Goal: Task Accomplishment & Management: Check status

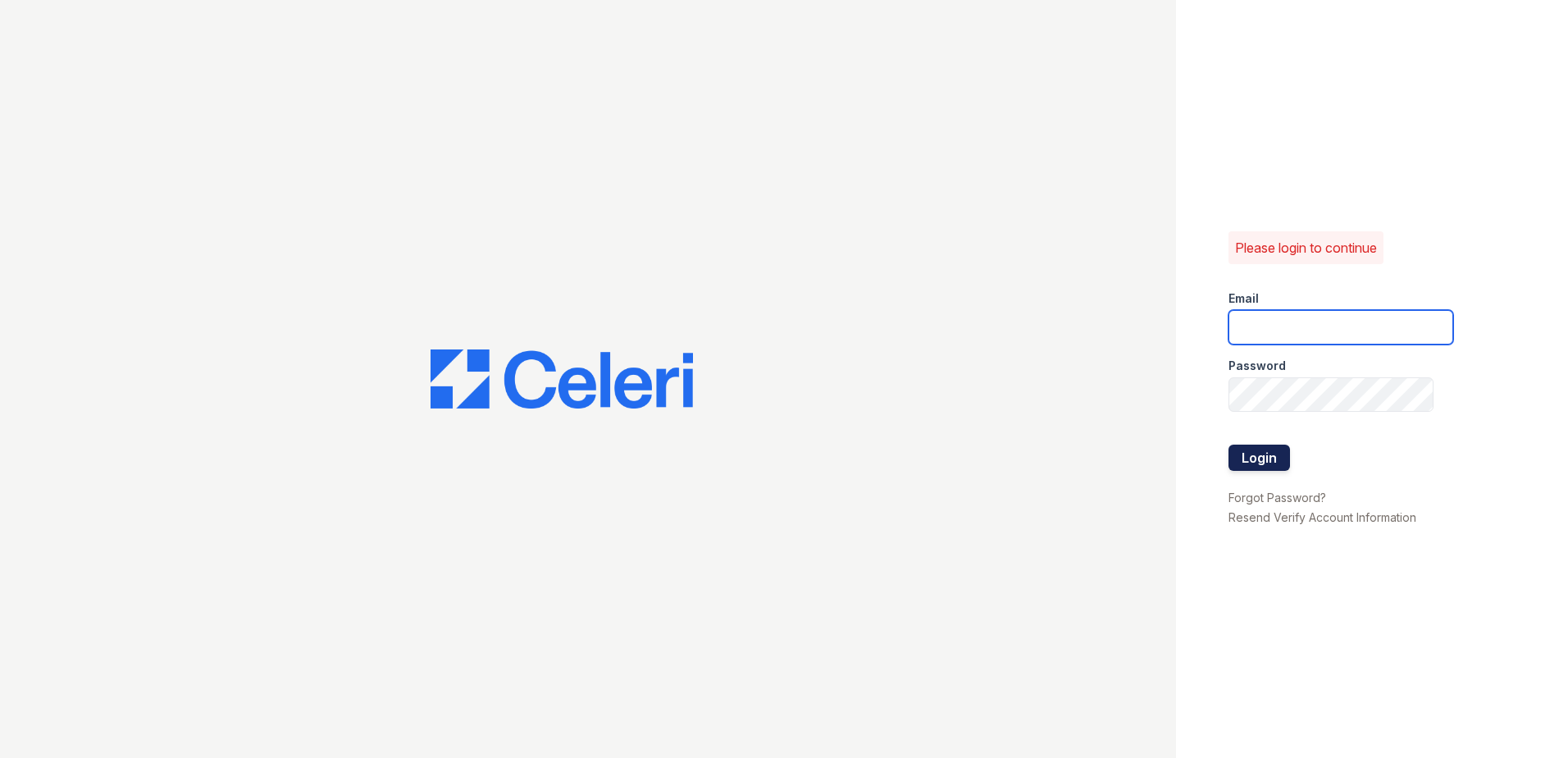
type input "[EMAIL_ADDRESS][DOMAIN_NAME]"
click at [1250, 469] on button "Login" at bounding box center [1259, 458] width 62 height 26
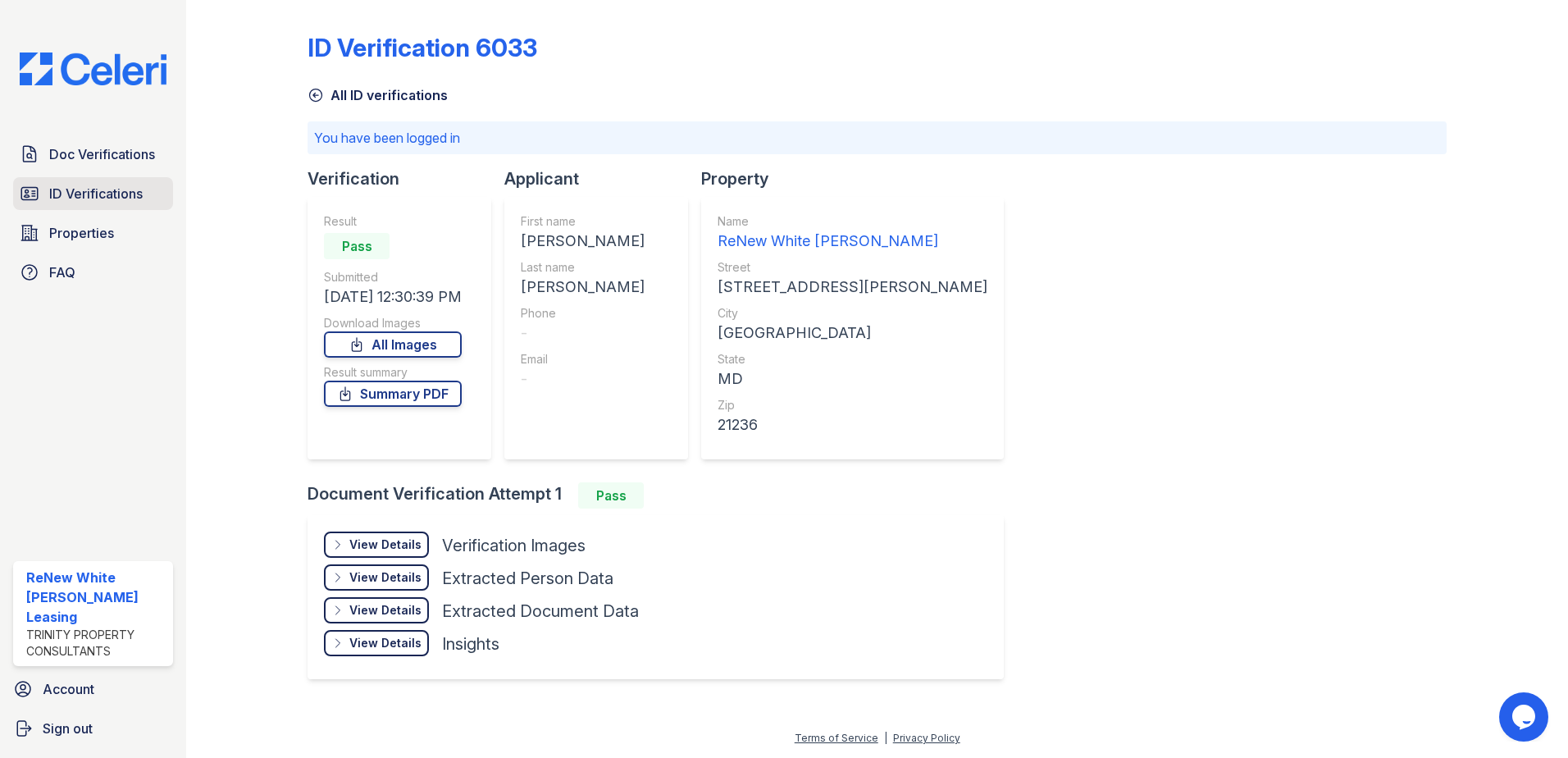
click at [108, 181] on link "ID Verifications" at bounding box center [92, 193] width 160 height 33
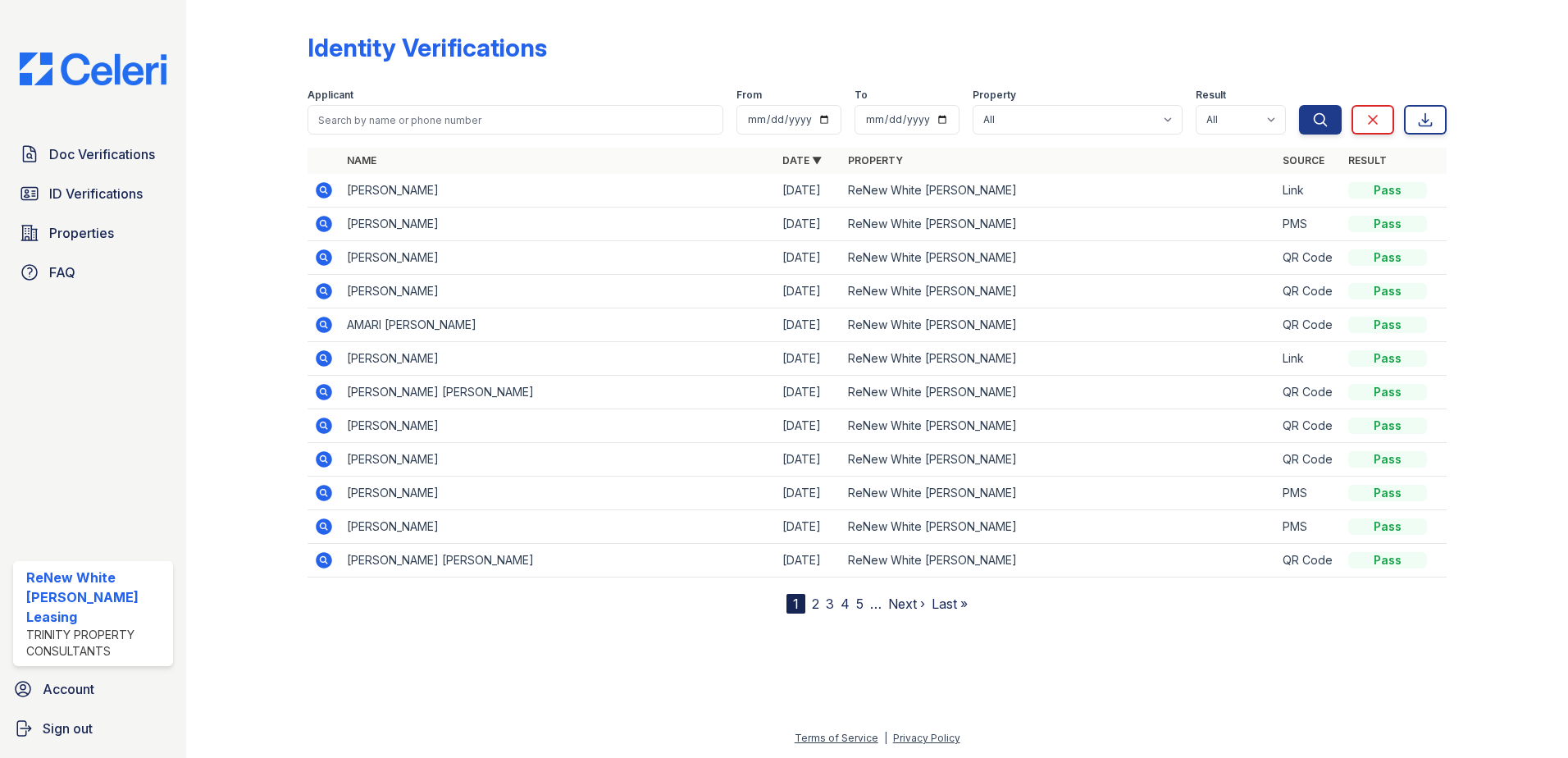
click at [113, 159] on span "Doc Verifications" at bounding box center [102, 154] width 106 height 20
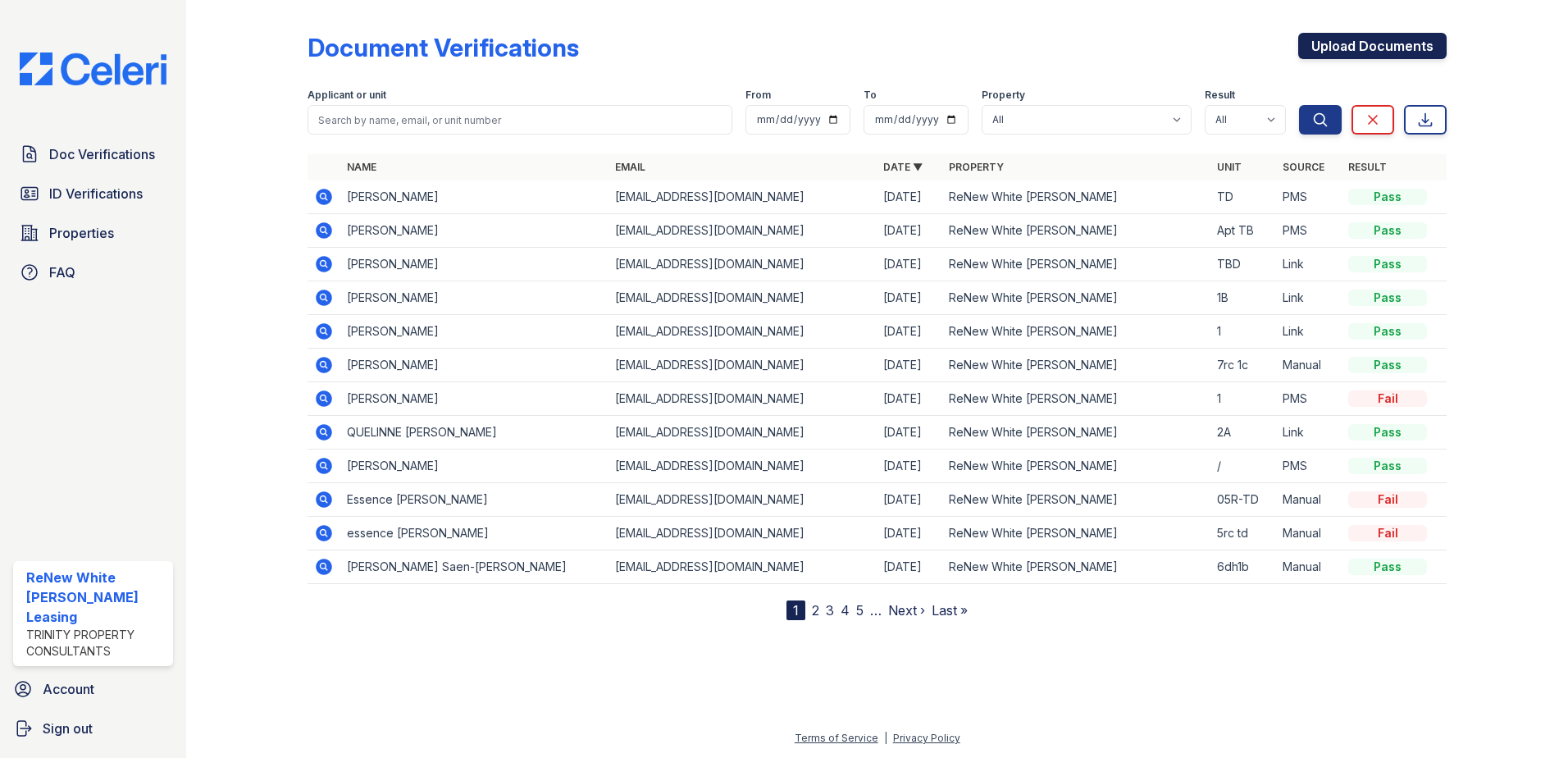
click at [1342, 37] on link "Upload Documents" at bounding box center [1373, 46] width 149 height 26
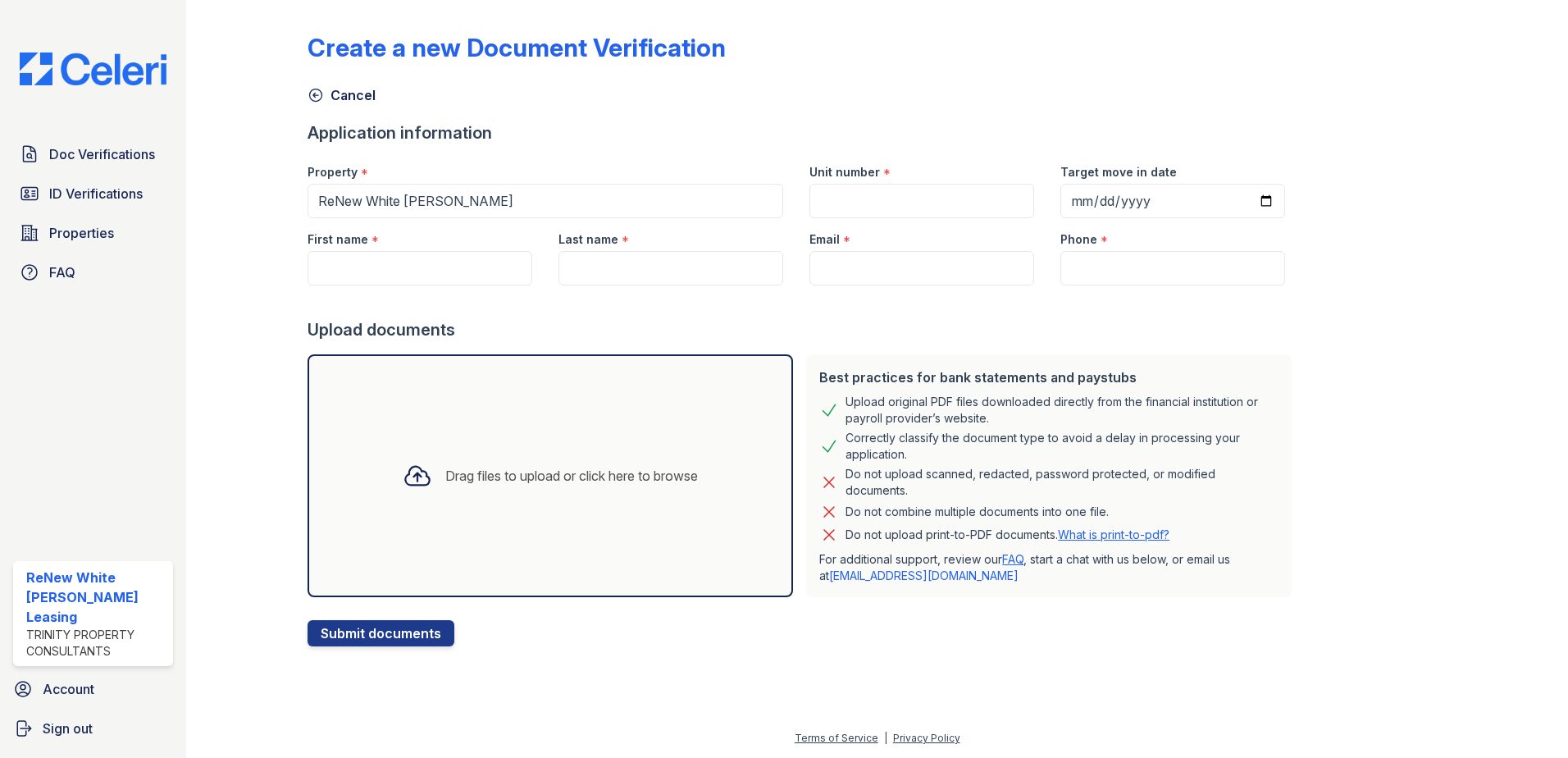
click at [236, 243] on div at bounding box center [260, 327] width 95 height 640
click at [52, 151] on span "Doc Verifications" at bounding box center [102, 154] width 106 height 20
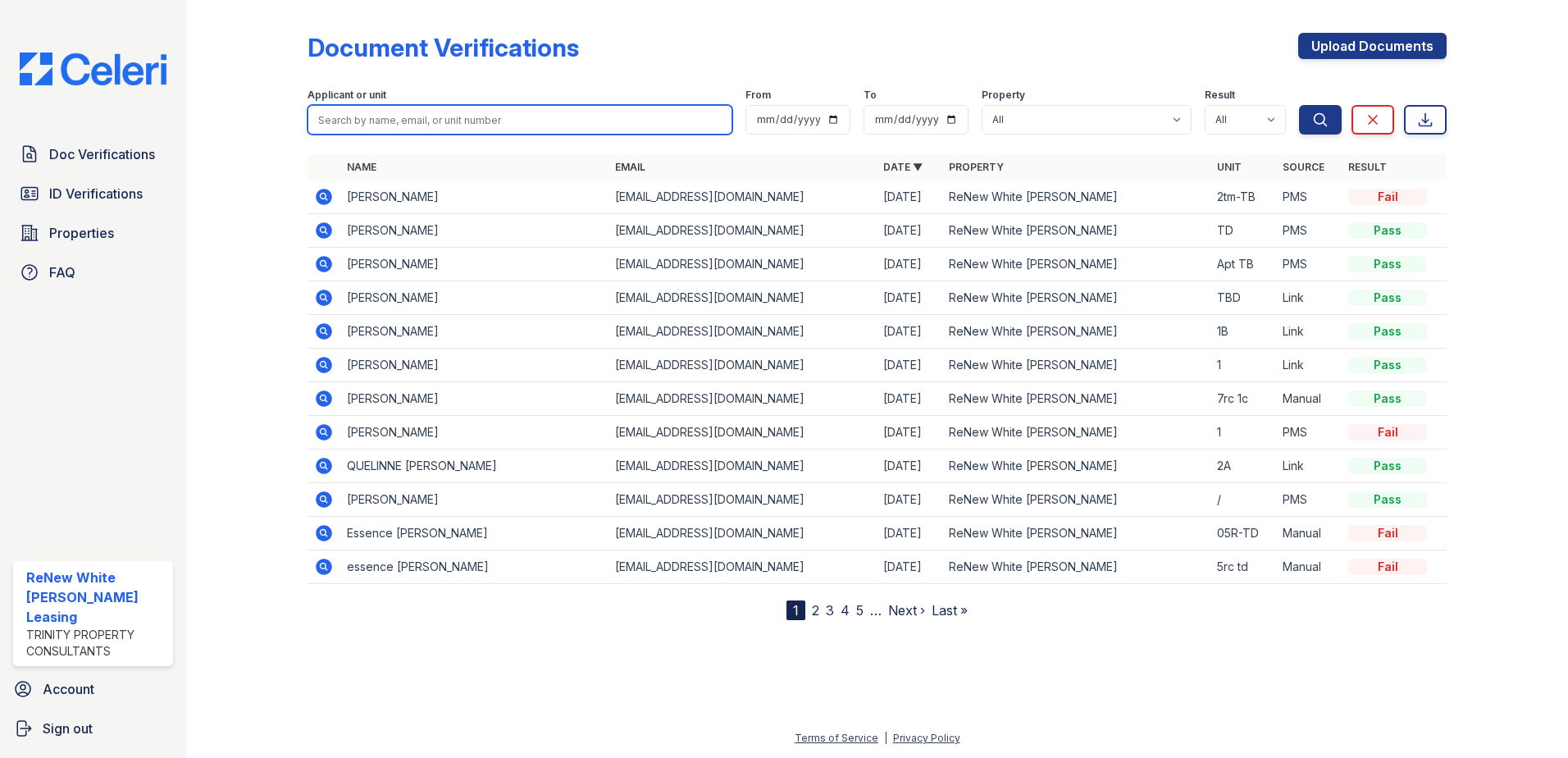
click at [372, 115] on input "search" at bounding box center [520, 120] width 425 height 30
type input "t"
type input "[PERSON_NAME]"
click at [1299, 105] on button "Search" at bounding box center [1320, 120] width 43 height 30
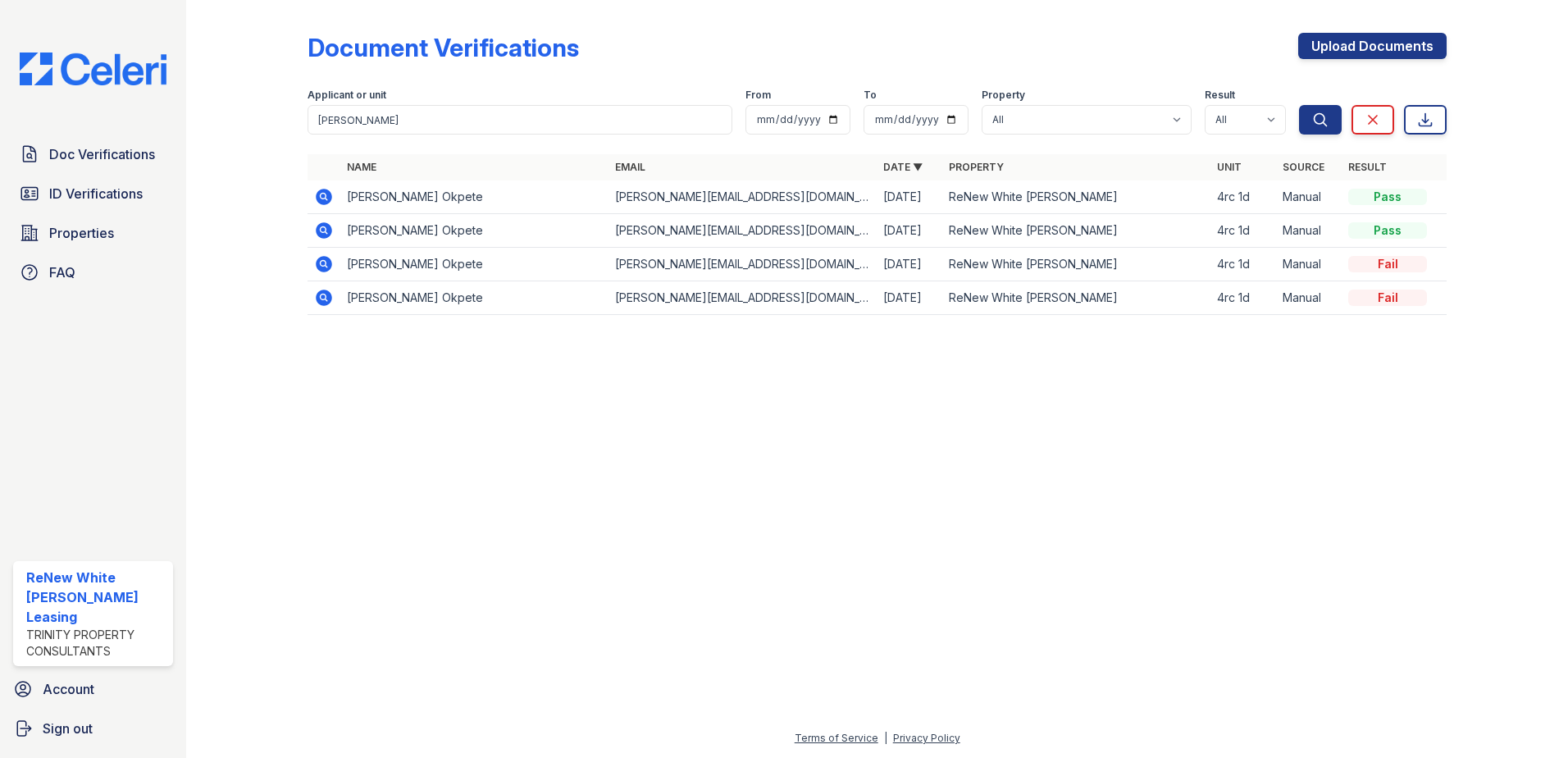
click at [314, 233] on icon at bounding box center [324, 230] width 20 height 20
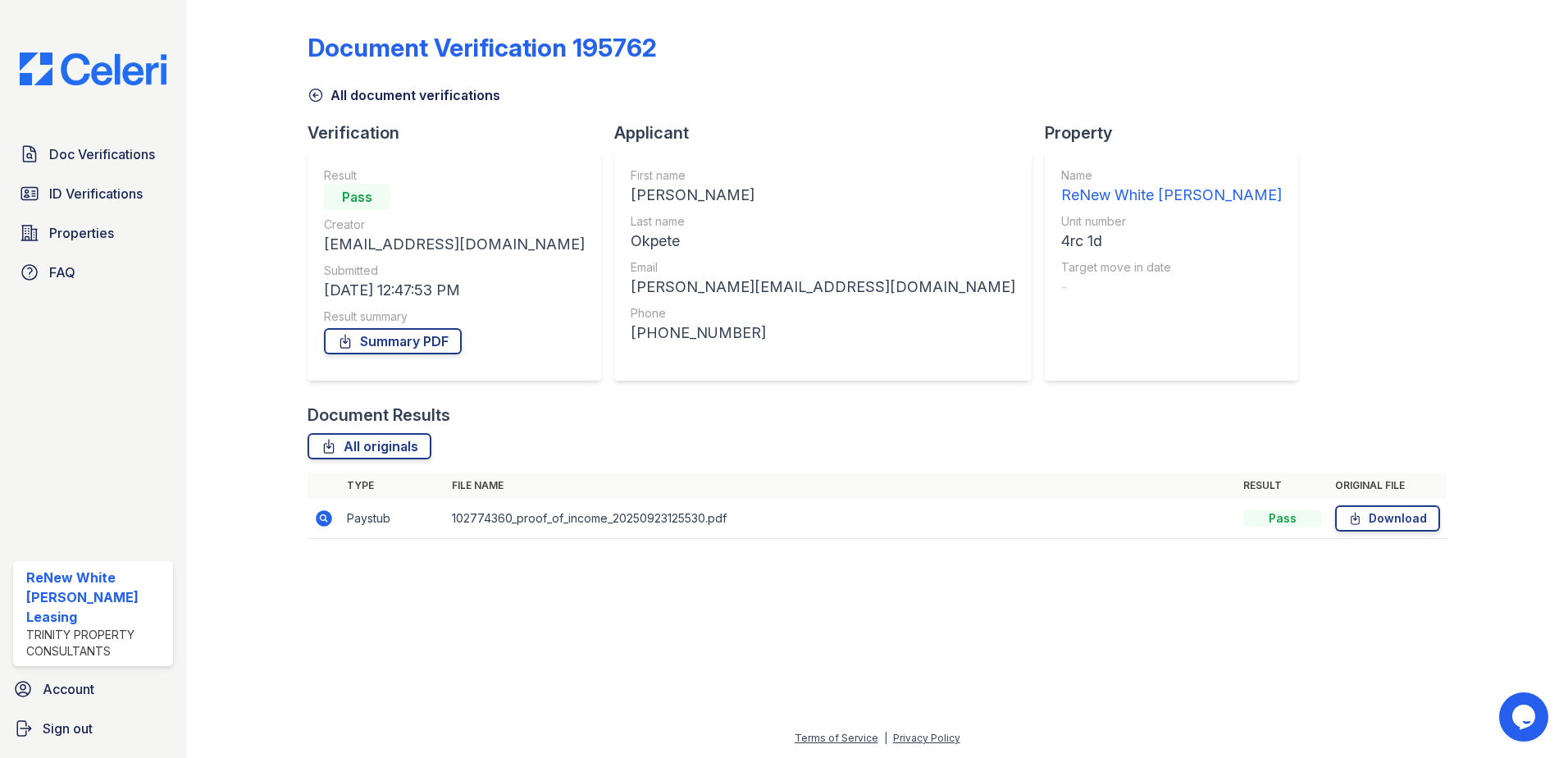
click at [315, 520] on icon at bounding box center [324, 519] width 20 height 20
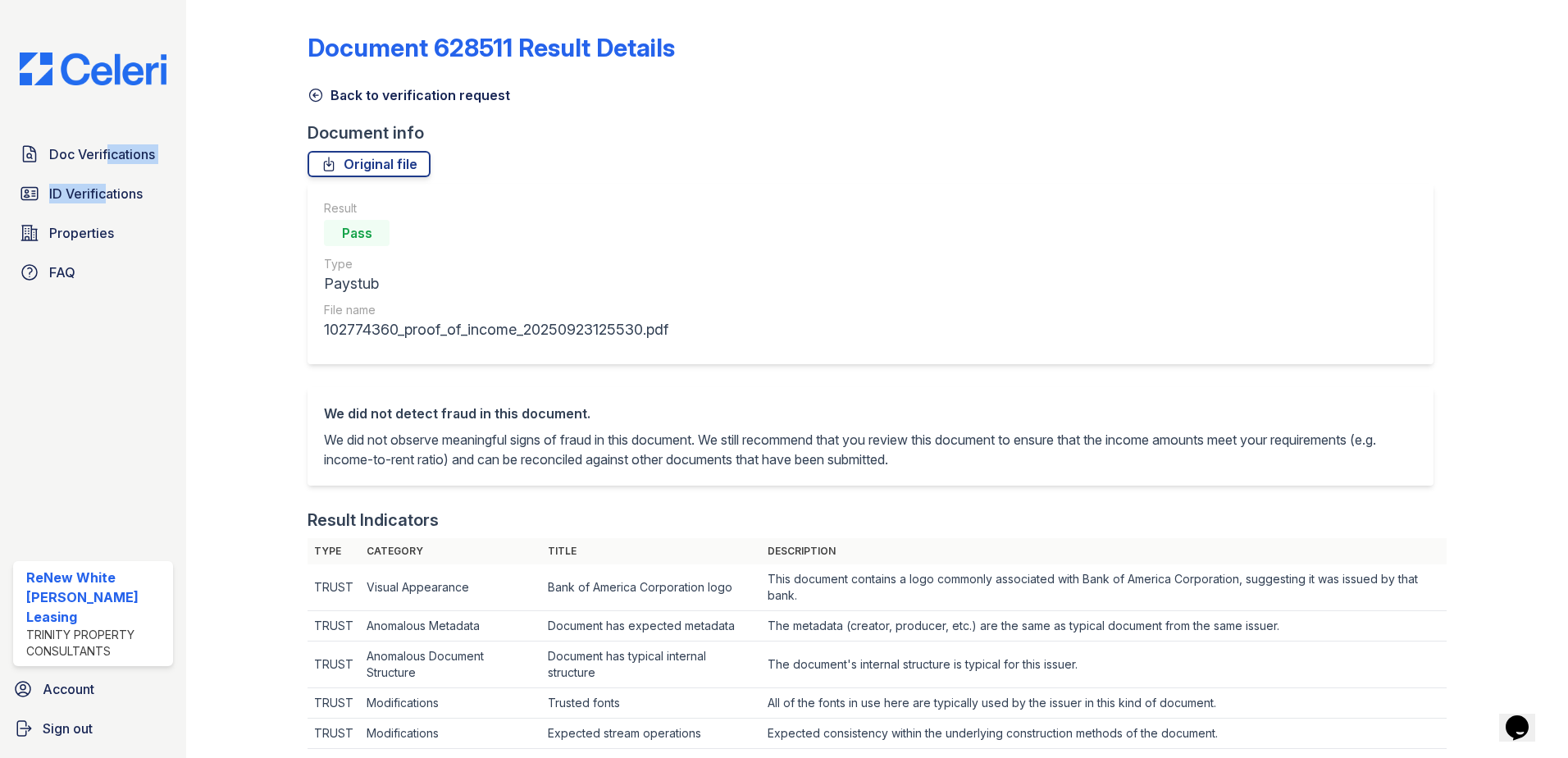
click at [101, 172] on div "Doc Verifications ID Verifications Properties FAQ" at bounding box center [93, 214] width 173 height 151
click at [101, 171] on div "Doc Verifications ID Verifications Properties FAQ" at bounding box center [93, 214] width 173 height 151
click at [83, 158] on span "Doc Verifications" at bounding box center [102, 154] width 106 height 20
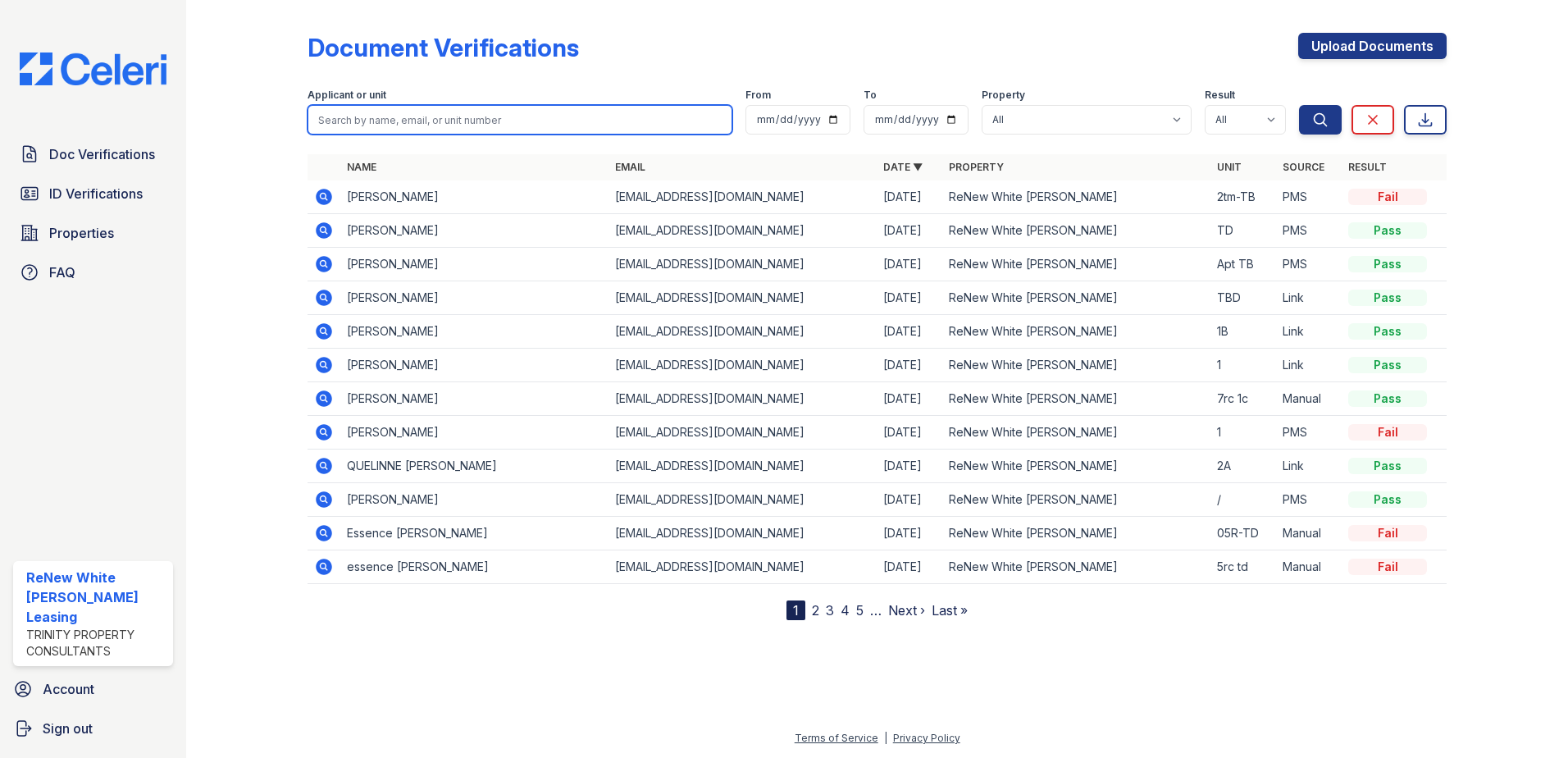
click at [582, 109] on input "search" at bounding box center [520, 120] width 425 height 30
type input "roseline"
click at [1299, 105] on button "Search" at bounding box center [1320, 120] width 43 height 30
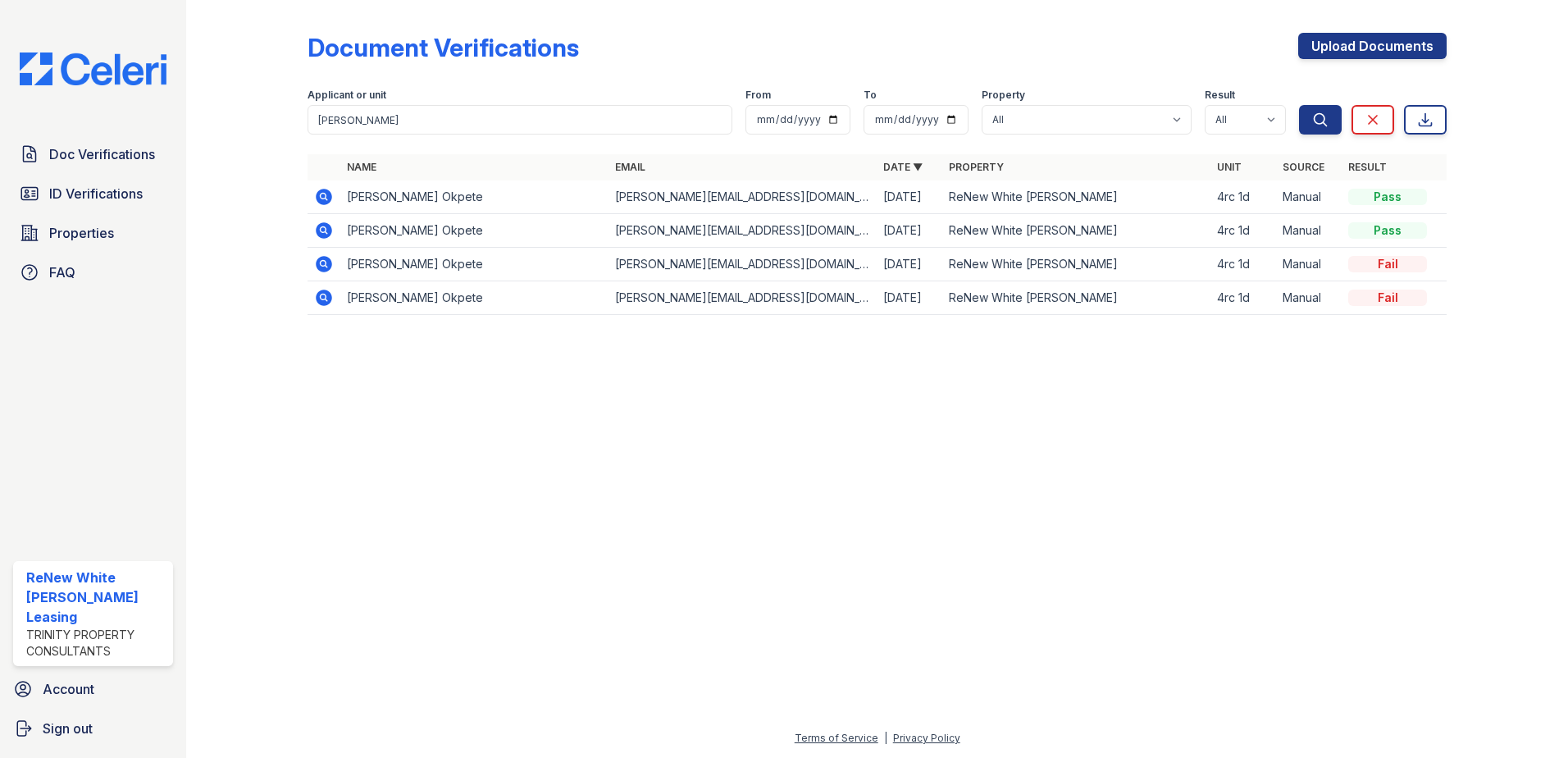
click at [320, 266] on icon at bounding box center [324, 264] width 17 height 17
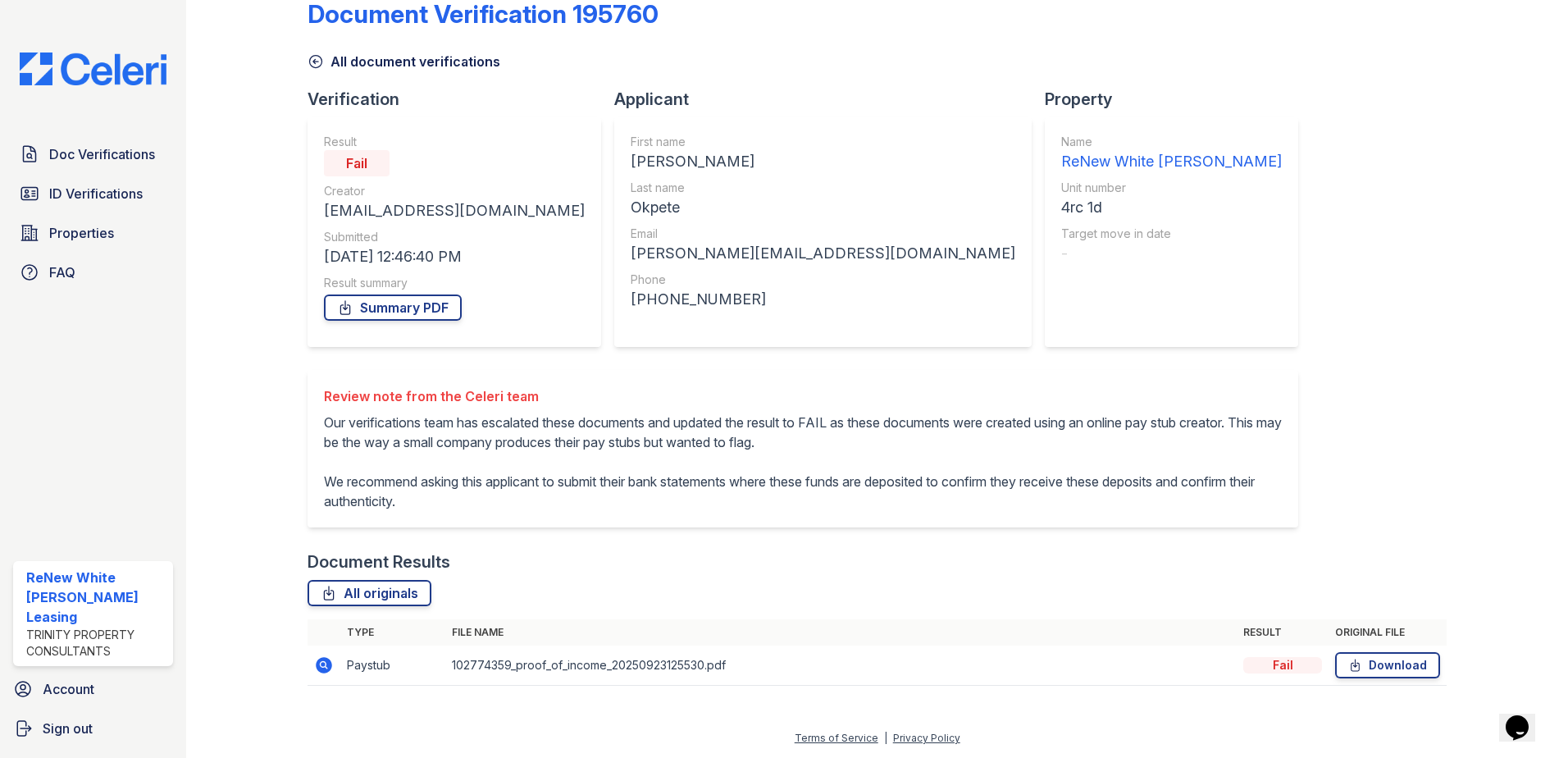
scroll to position [54, 0]
click at [319, 663] on icon at bounding box center [324, 666] width 17 height 17
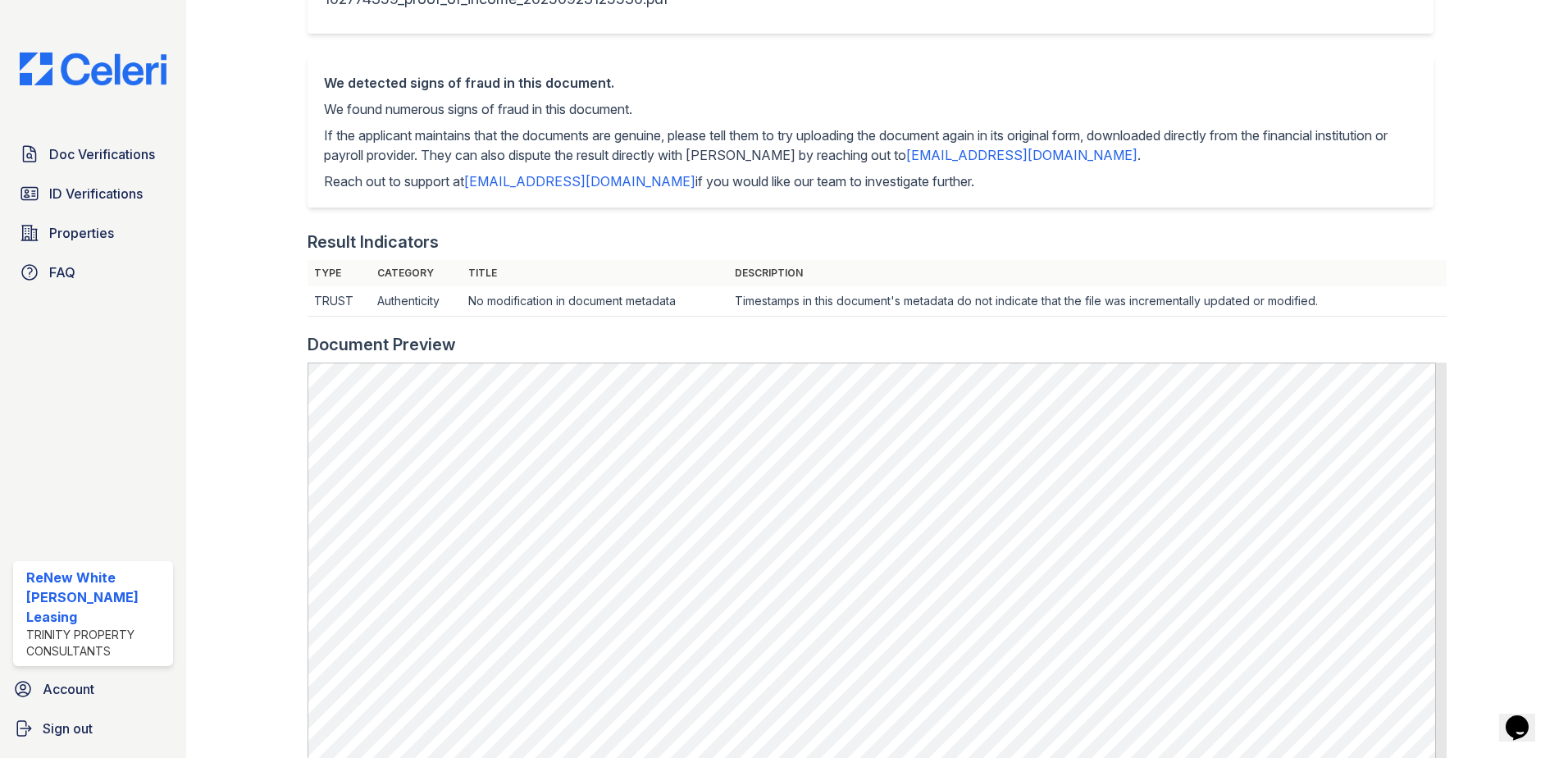
scroll to position [493, 0]
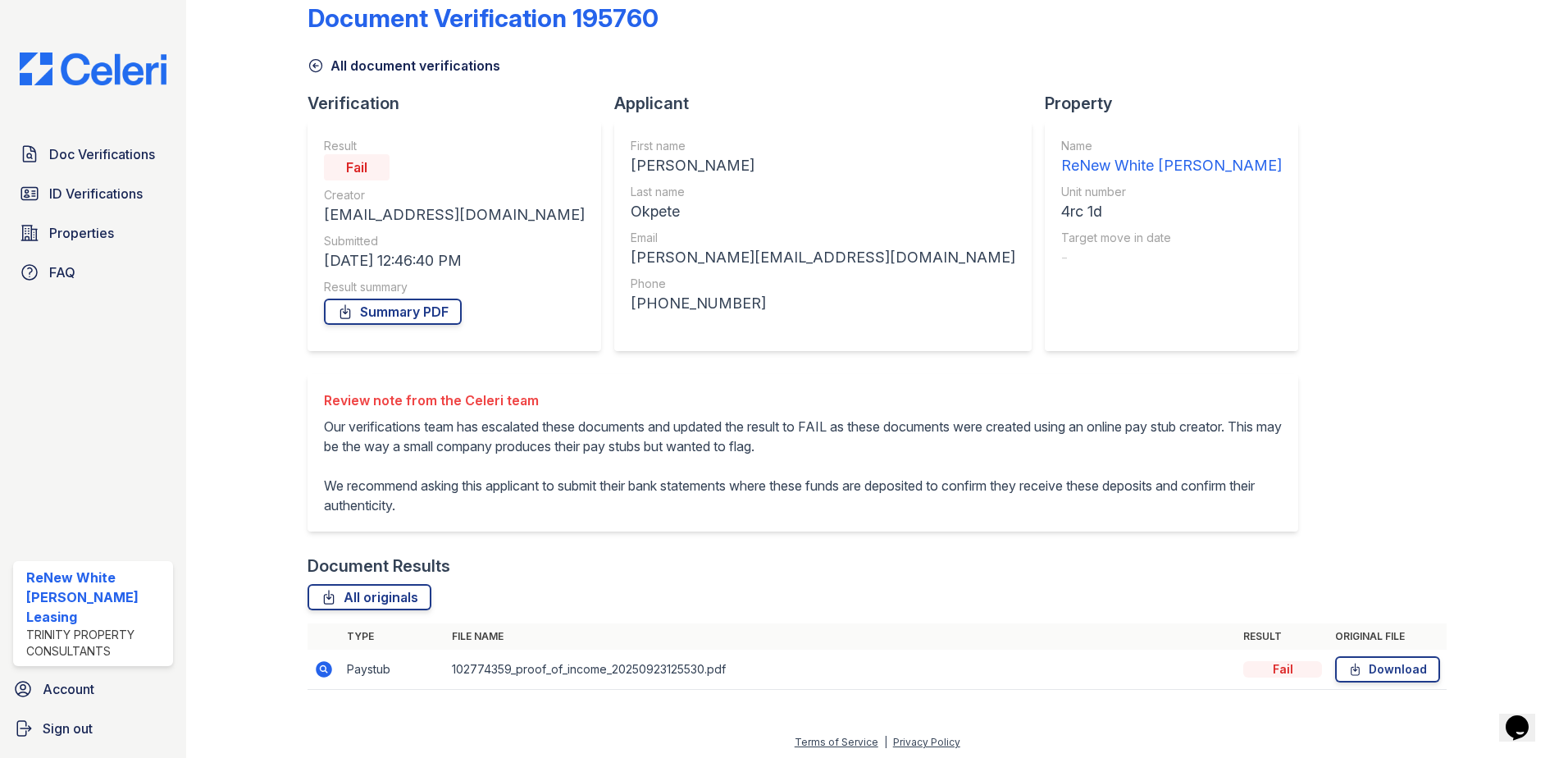
scroll to position [54, 0]
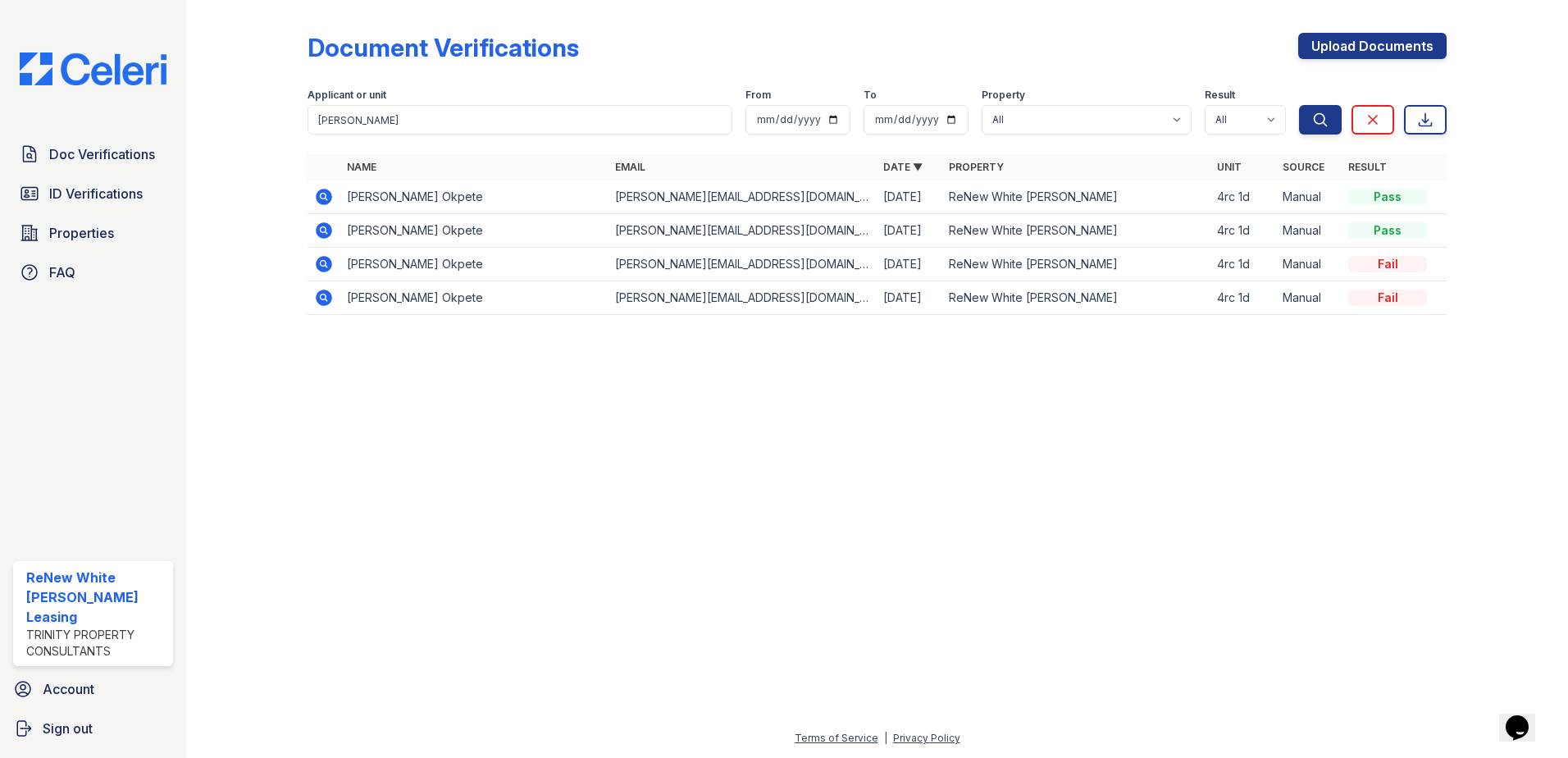
click at [325, 303] on icon at bounding box center [324, 298] width 17 height 17
